Goal: Task Accomplishment & Management: Manage account settings

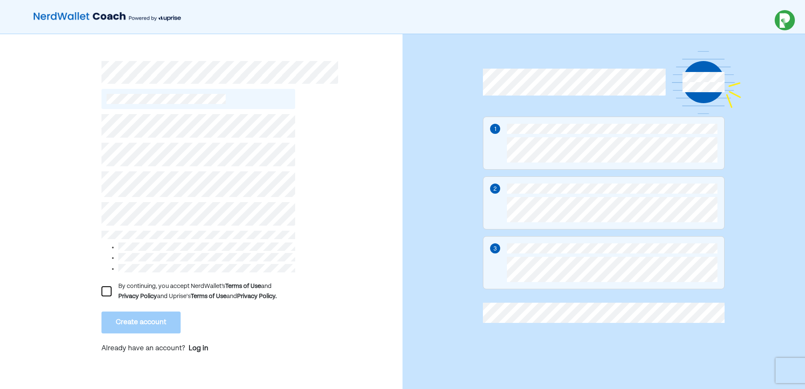
click at [105, 289] on div at bounding box center [107, 291] width 10 height 10
click at [129, 318] on button "Create account" at bounding box center [141, 323] width 79 height 22
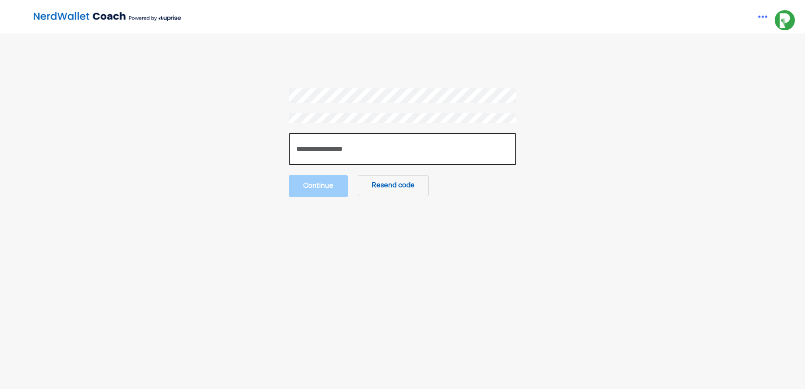
click at [331, 145] on input "number" at bounding box center [402, 149] width 227 height 32
click at [315, 150] on input "number" at bounding box center [402, 149] width 227 height 32
type input "******"
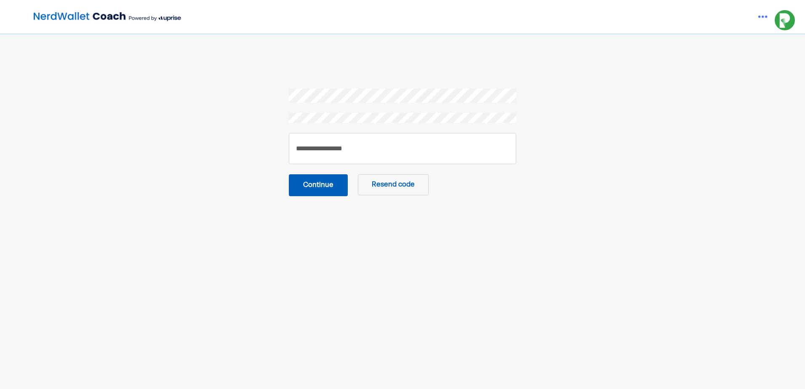
click at [318, 186] on button "Continue" at bounding box center [318, 185] width 59 height 22
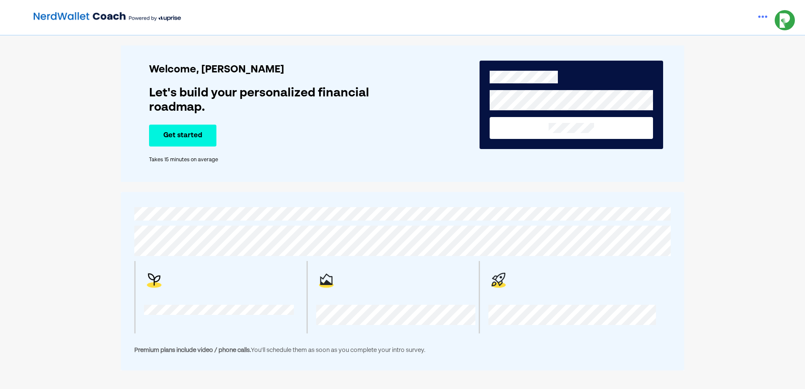
click at [197, 138] on button "Get started" at bounding box center [182, 136] width 67 height 22
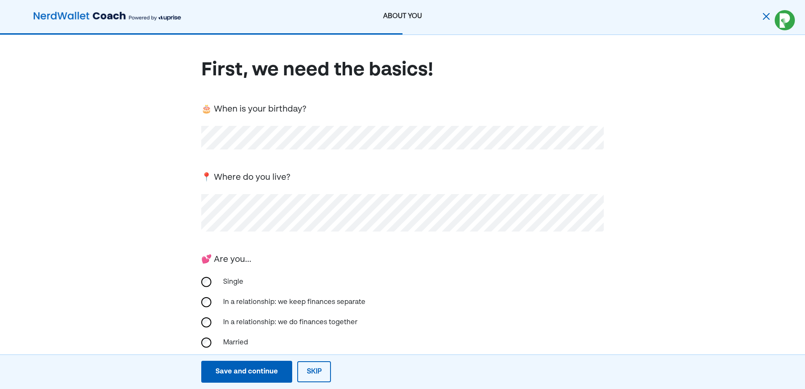
scroll to position [126, 0]
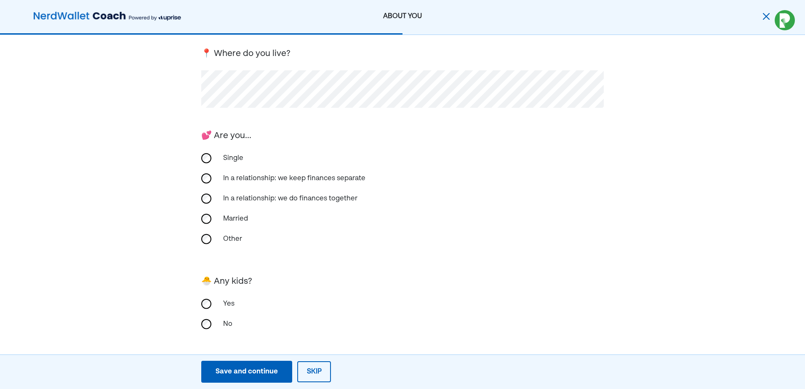
click at [265, 374] on div "Save and continue" at bounding box center [247, 372] width 62 height 10
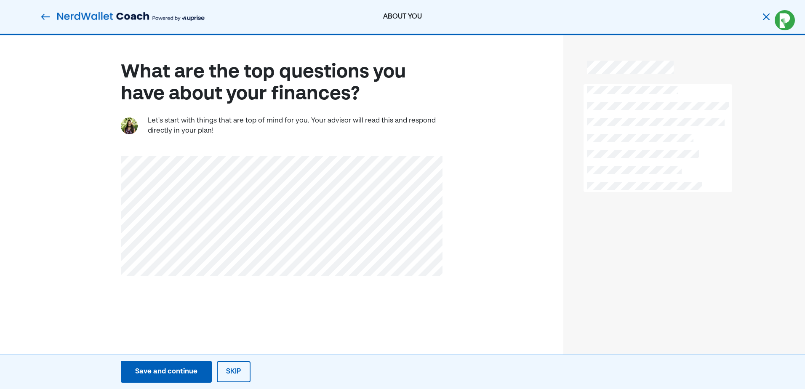
click at [163, 374] on div "Save and continue" at bounding box center [166, 372] width 62 height 10
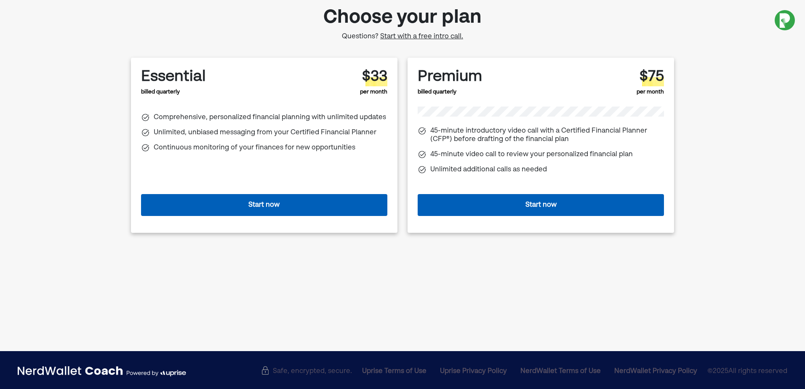
scroll to position [48, 0]
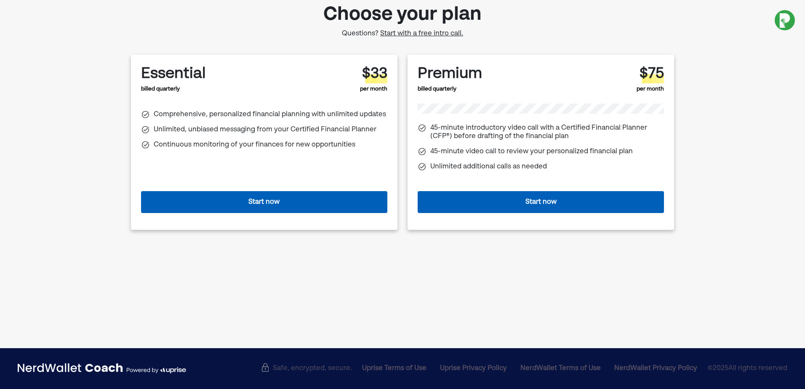
click at [415, 33] on span "Start with a free intro call." at bounding box center [421, 33] width 83 height 7
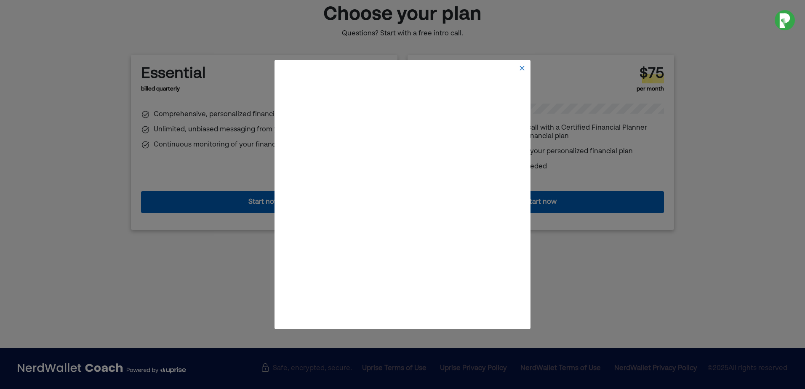
click at [520, 66] on img at bounding box center [522, 68] width 7 height 7
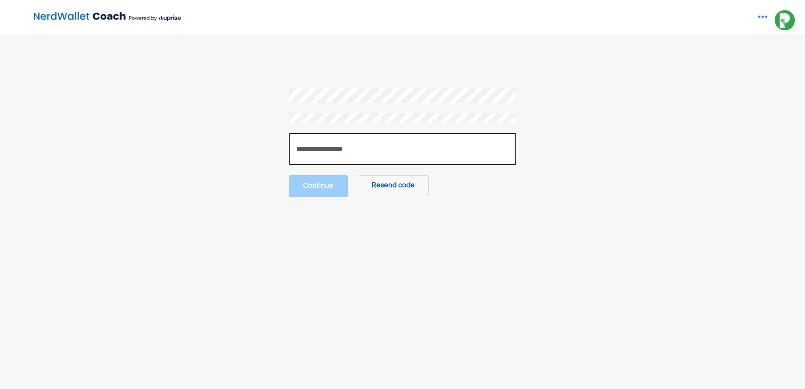
click at [329, 153] on input "number" at bounding box center [402, 149] width 227 height 32
click at [336, 155] on input "number" at bounding box center [402, 149] width 227 height 32
type input "******"
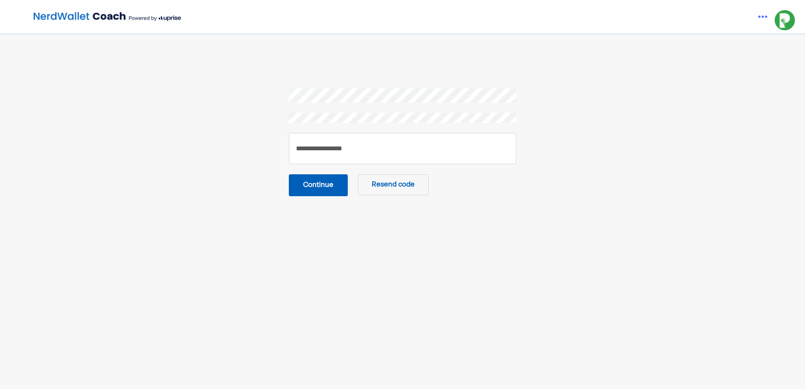
click at [333, 179] on button "Continue" at bounding box center [318, 185] width 59 height 22
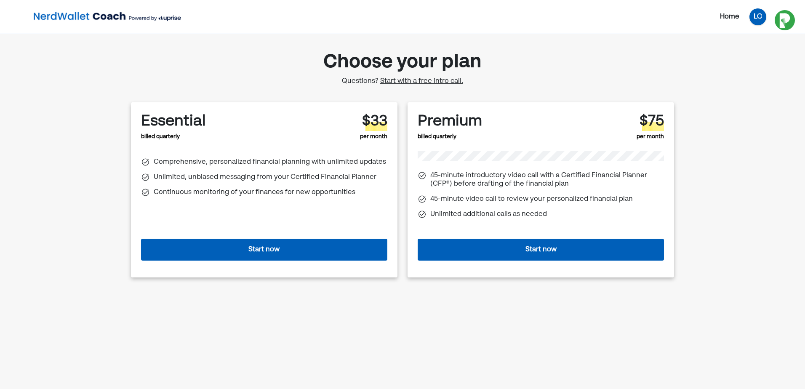
click at [756, 18] on div "LC" at bounding box center [758, 16] width 17 height 17
click at [747, 40] on div "Settings" at bounding box center [753, 37] width 27 height 10
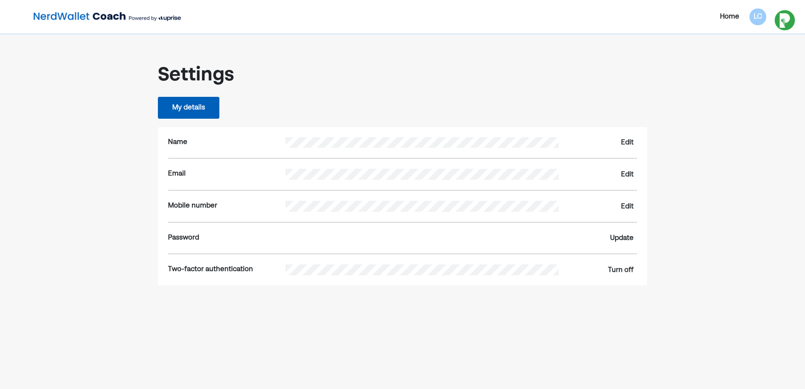
click at [625, 144] on div "Edit" at bounding box center [627, 143] width 13 height 10
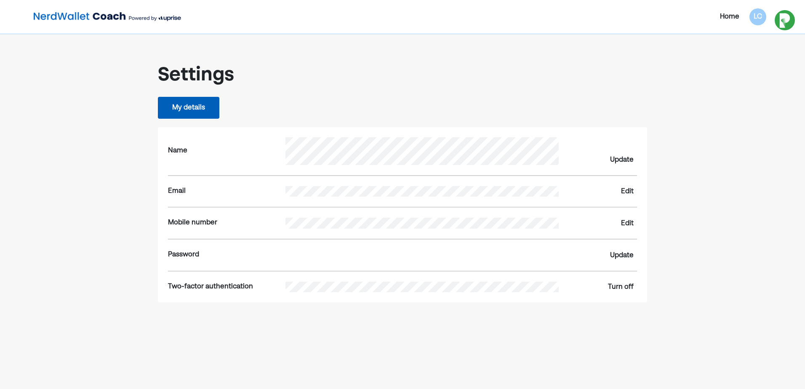
click at [625, 159] on div "Update" at bounding box center [622, 160] width 24 height 10
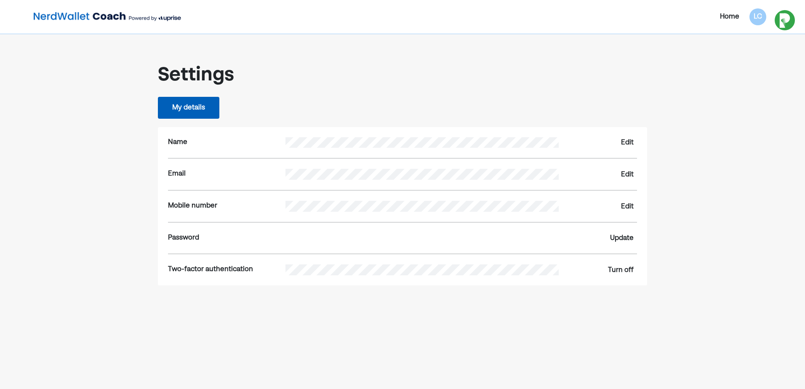
click at [624, 202] on div "Edit" at bounding box center [627, 207] width 13 height 10
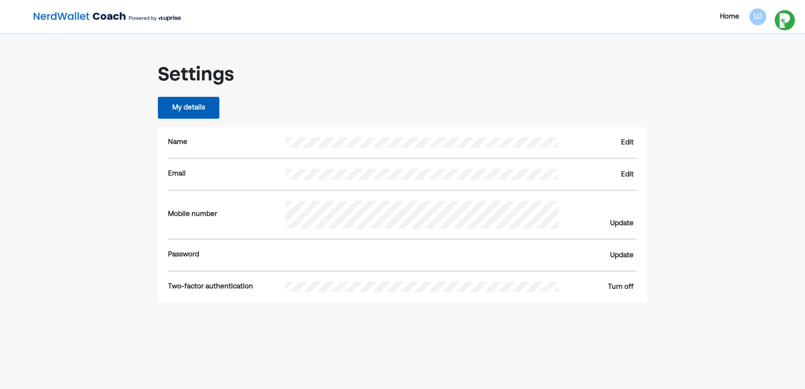
click at [201, 96] on div "Settings My details Name Edit Email Edit Mobile number Update Password Update T…" at bounding box center [402, 173] width 543 height 258
click at [192, 108] on button "My details" at bounding box center [188, 108] width 61 height 22
click at [731, 13] on div "Home" at bounding box center [729, 17] width 19 height 10
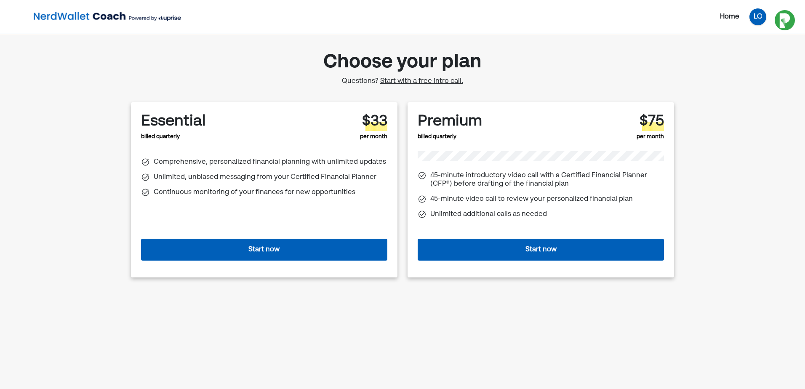
click at [759, 19] on div "LC" at bounding box center [758, 16] width 17 height 17
click at [750, 37] on div "Settings" at bounding box center [753, 37] width 27 height 10
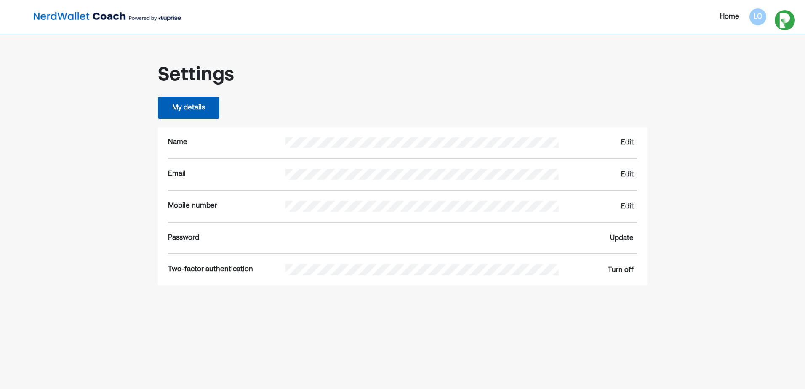
click at [785, 21] on img at bounding box center [785, 20] width 11 height 15
click at [367, 94] on div "Settings My details Name Edit Email Edit Mobile number Edit Password Update Two…" at bounding box center [402, 164] width 543 height 241
